Goal: Task Accomplishment & Management: Use online tool/utility

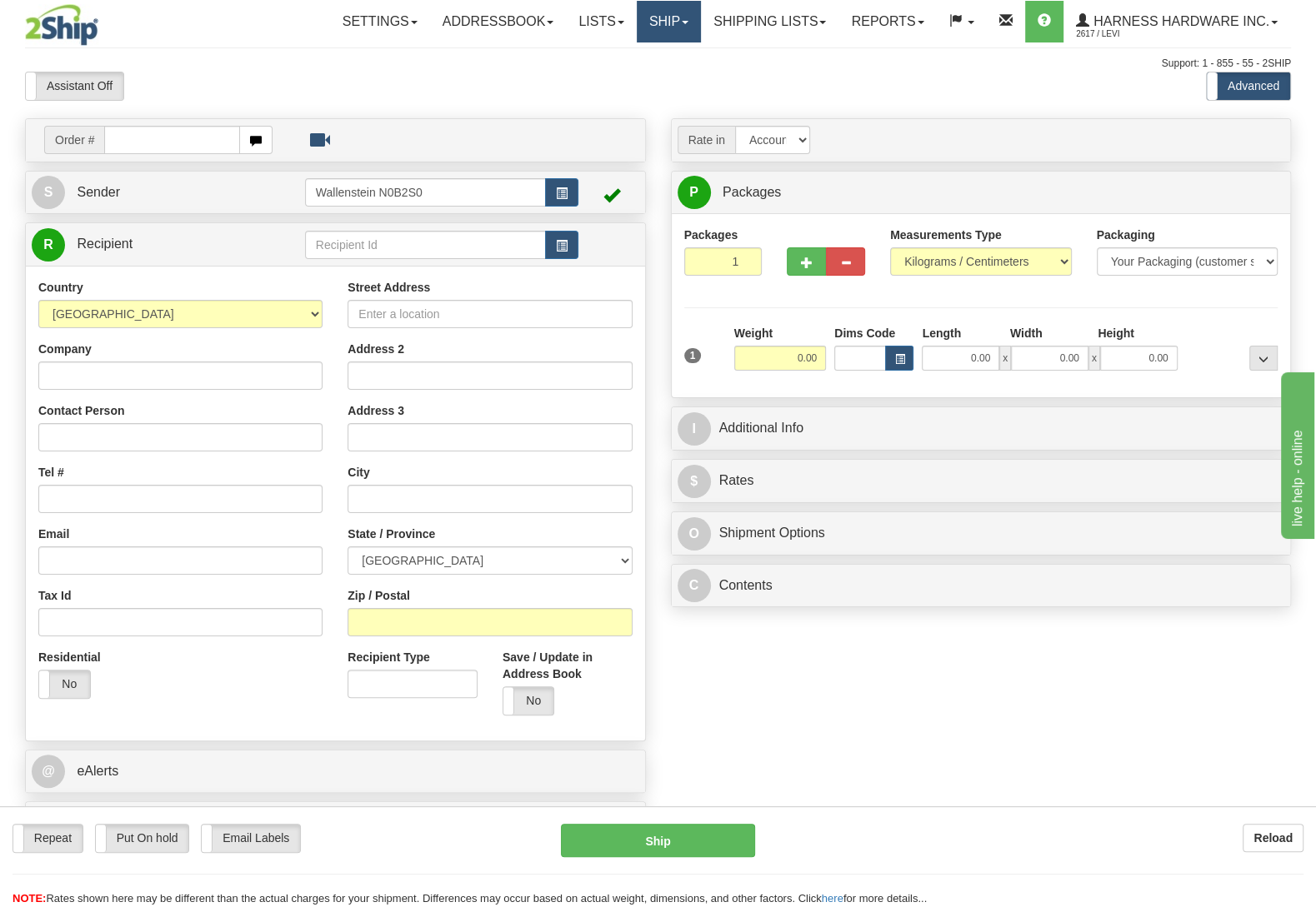
click at [665, 8] on link "Ship" at bounding box center [669, 21] width 64 height 42
click at [636, 77] on span "OnHold / Order Queue" at bounding box center [624, 80] width 118 height 14
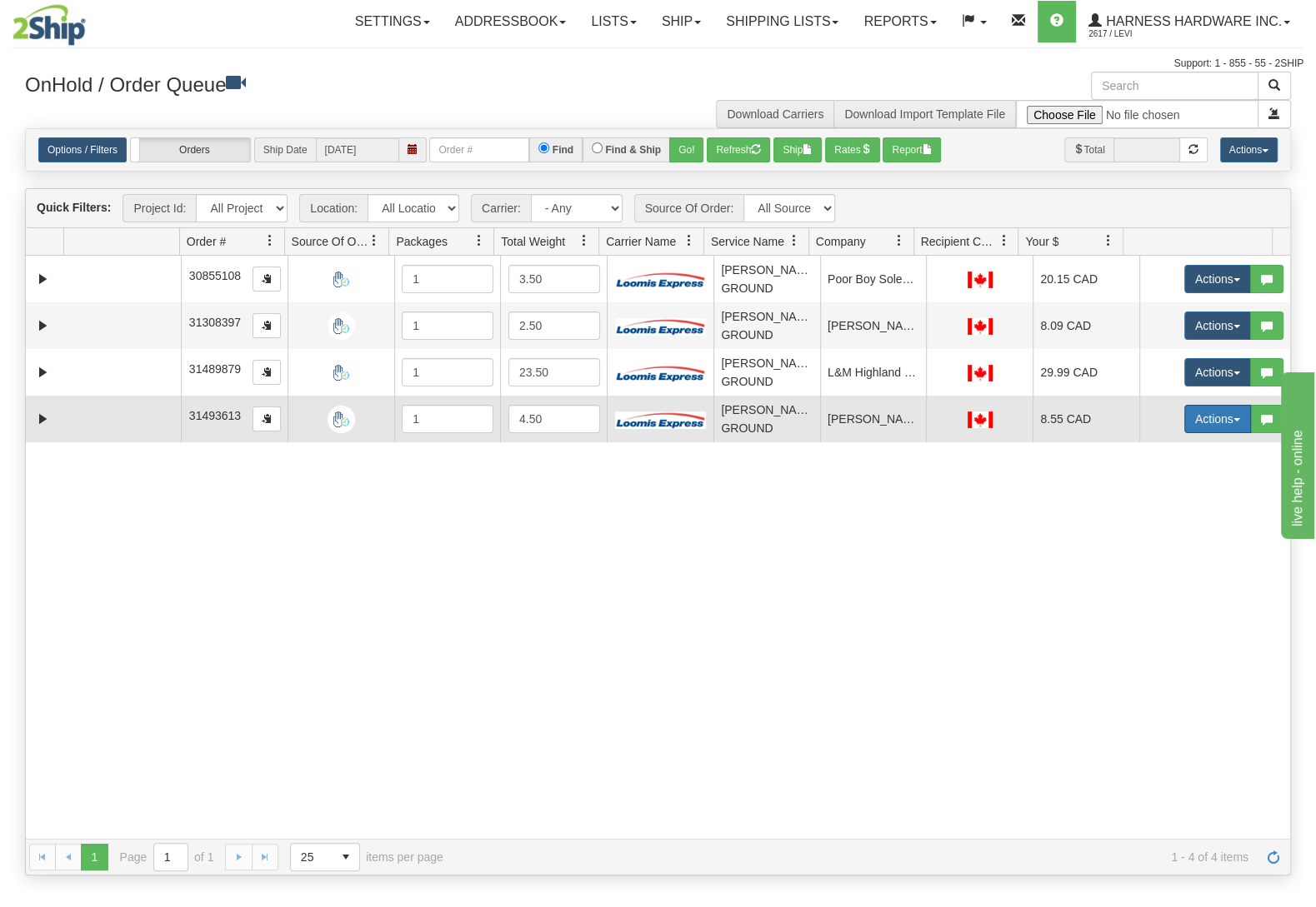
click at [1204, 420] on button "Actions" at bounding box center [1217, 419] width 67 height 28
click at [1150, 519] on link "Ship" at bounding box center [1183, 515] width 133 height 21
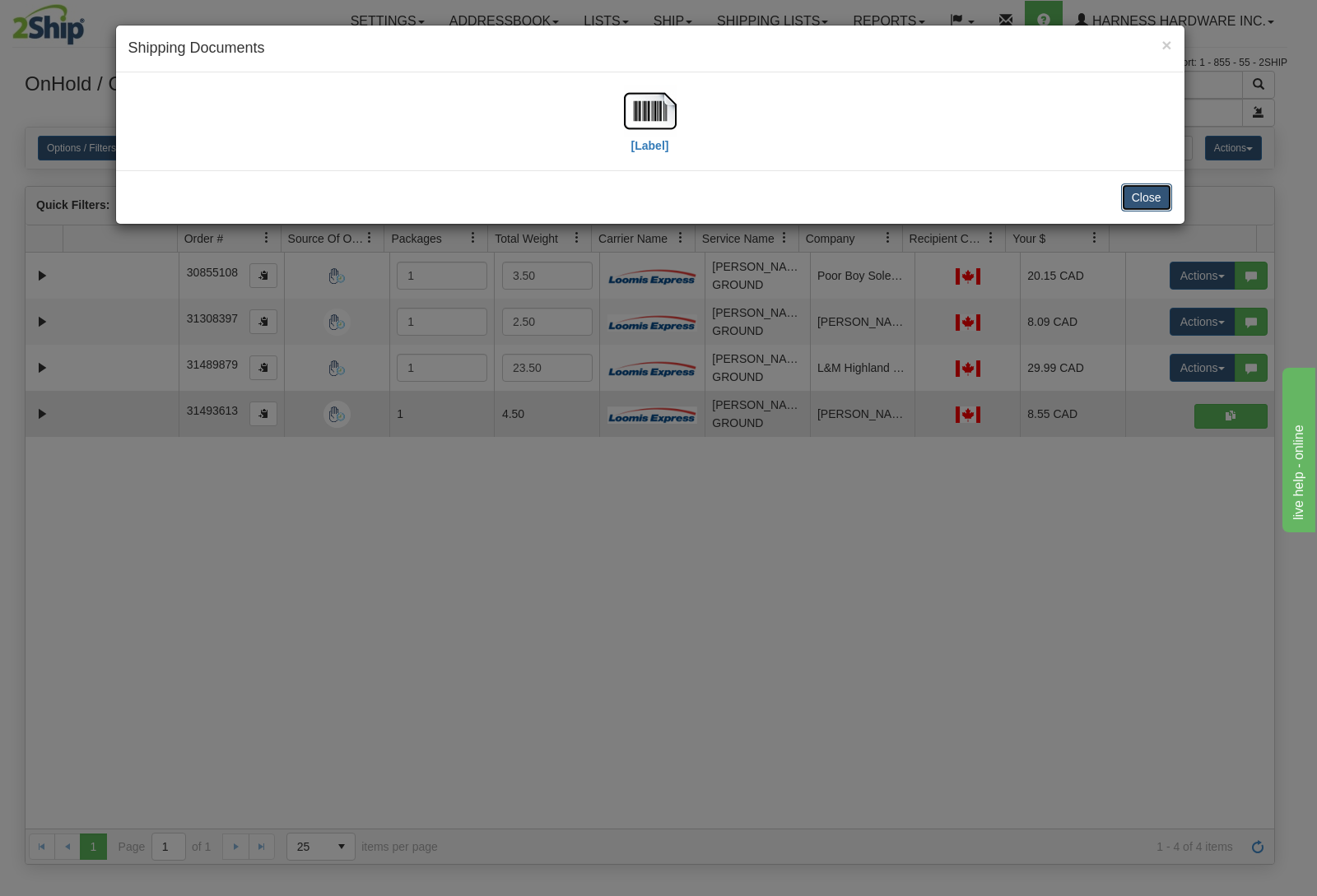
click at [1153, 192] on button "Close" at bounding box center [1147, 197] width 51 height 28
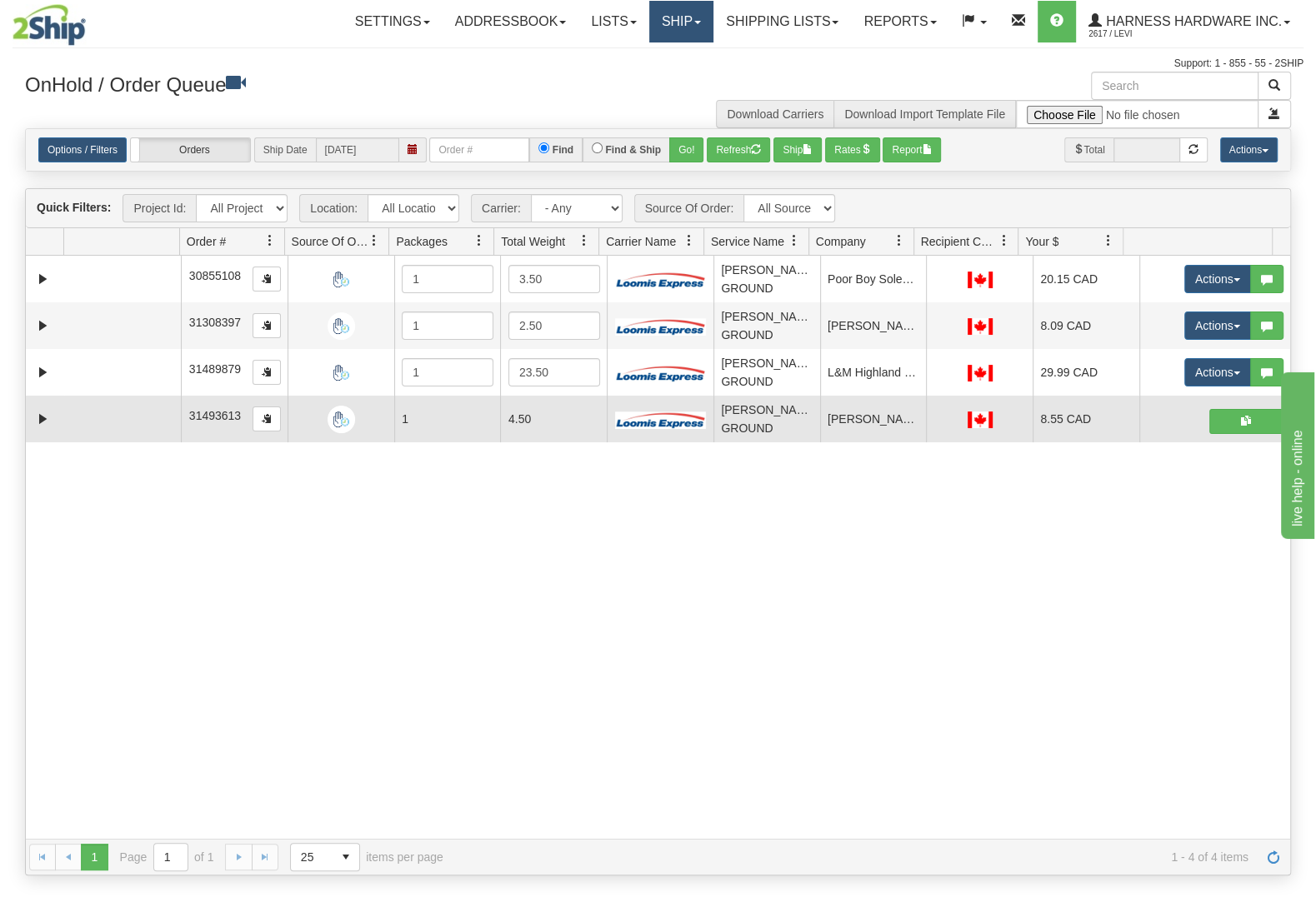
click at [675, 26] on link "Ship" at bounding box center [681, 21] width 64 height 42
click at [667, 57] on link "Ship Screen" at bounding box center [637, 57] width 151 height 21
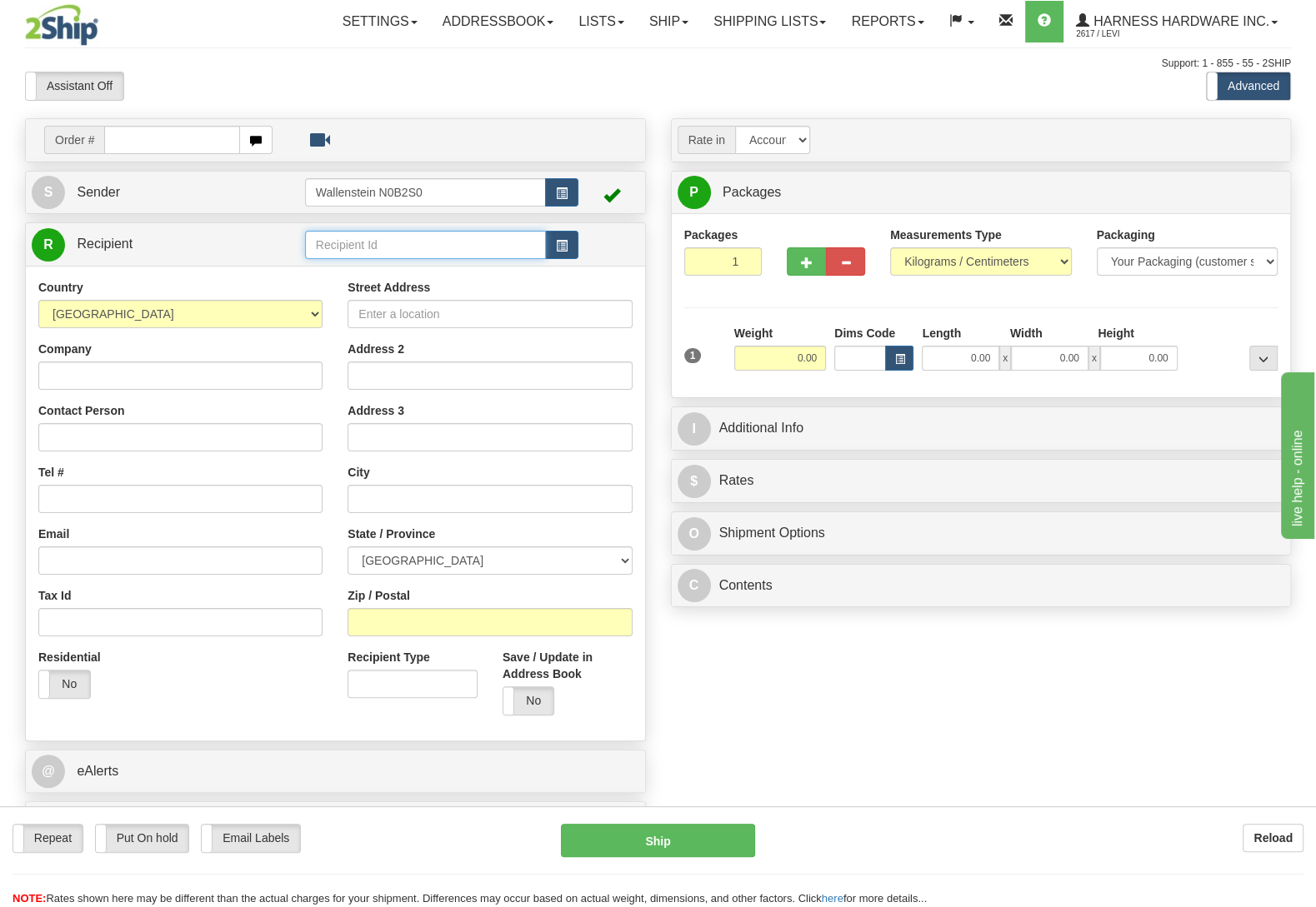
click at [355, 233] on input "text" at bounding box center [425, 245] width 241 height 28
type input "kenr"
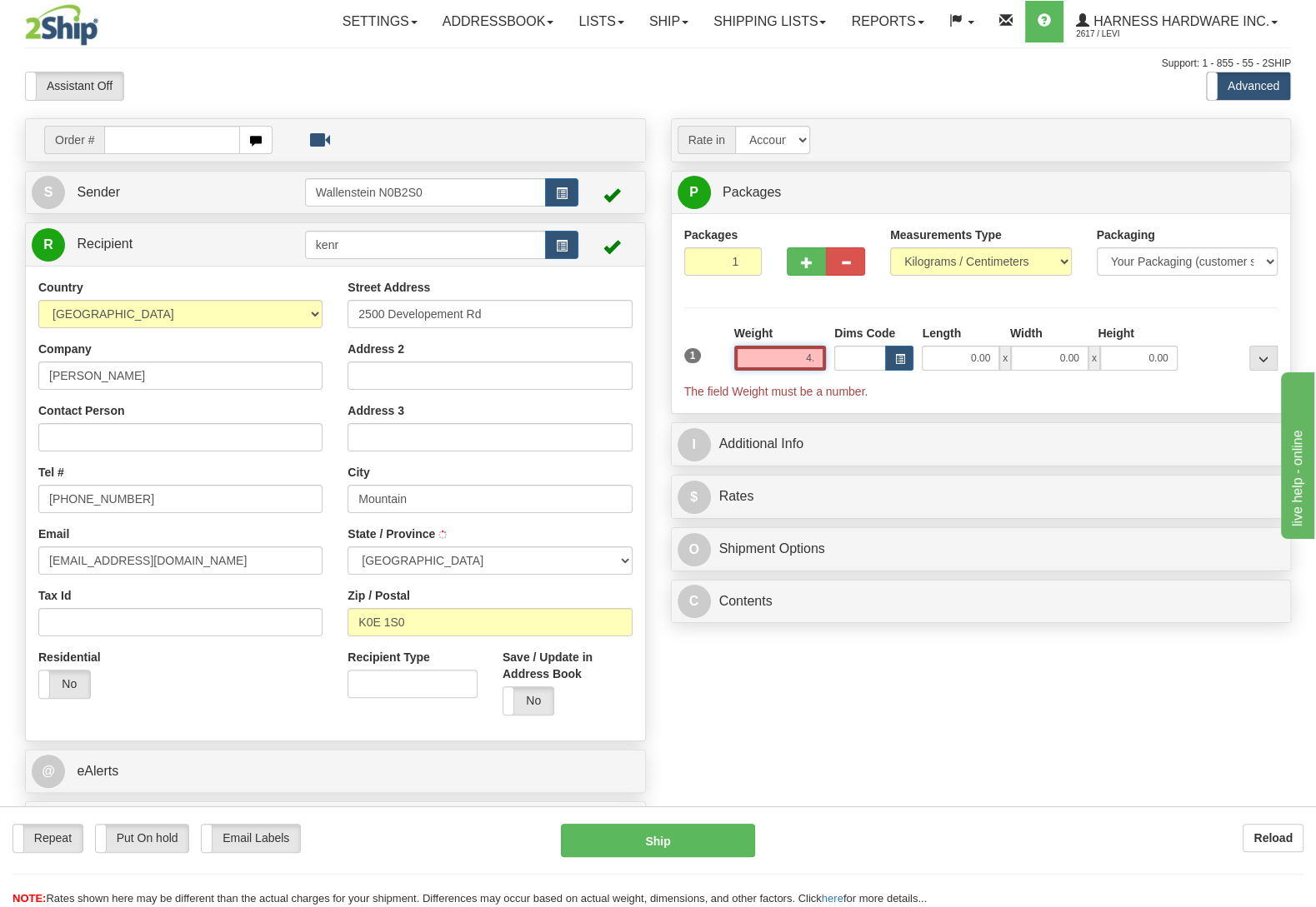
type input "4.5"
type input "MOUNTAIN"
type input "4.50"
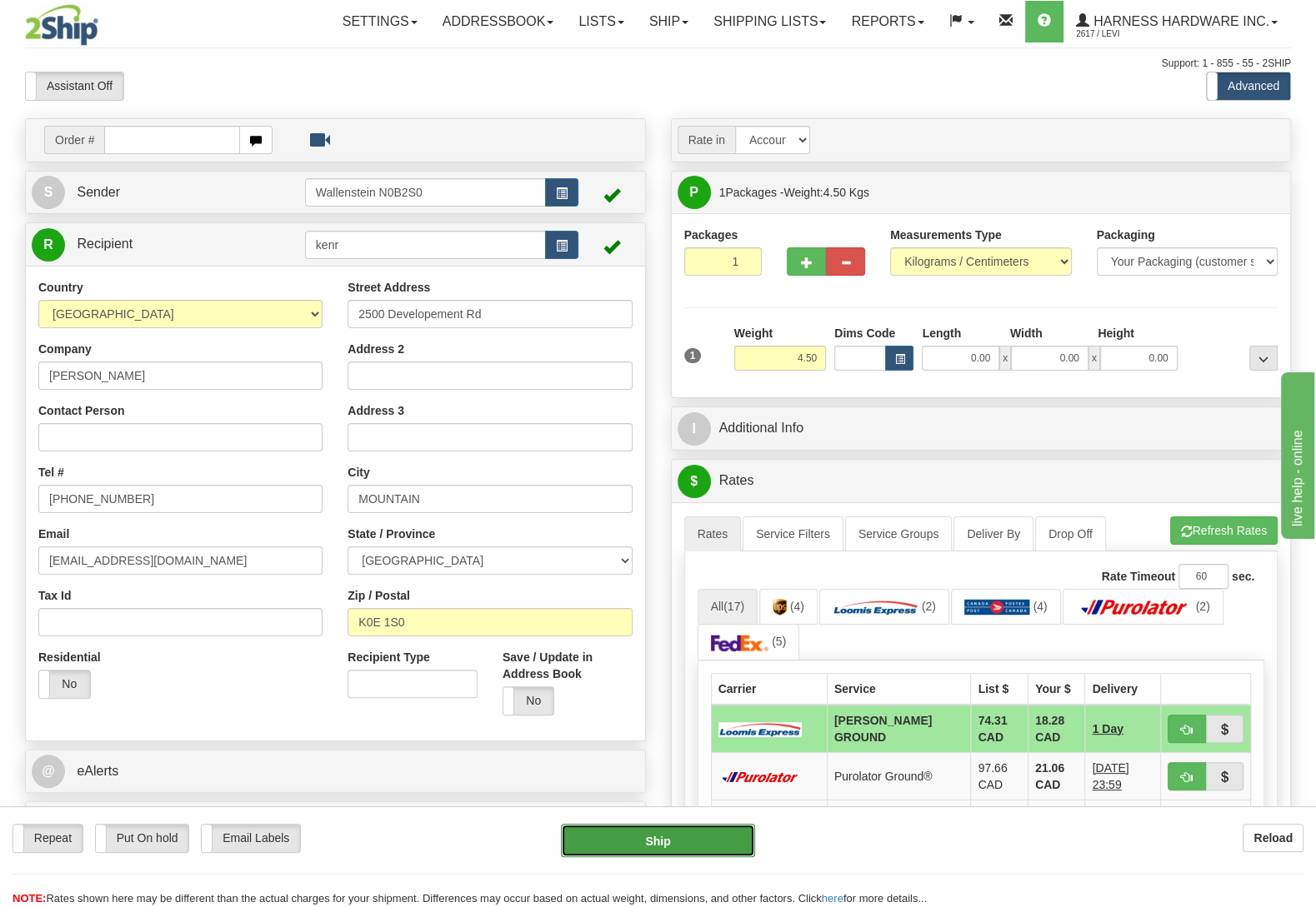
click at [707, 846] on button "Ship" at bounding box center [658, 840] width 194 height 33
type input "DD"
